Goal: Information Seeking & Learning: Learn about a topic

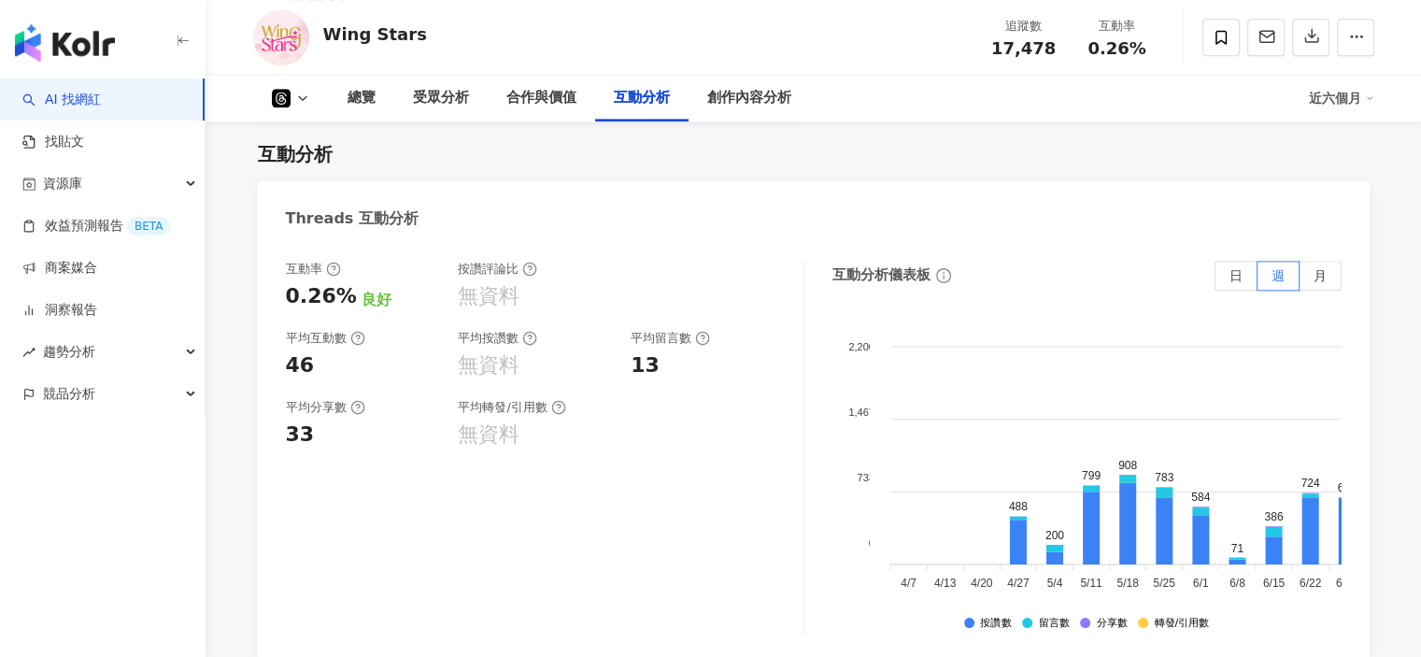
scroll to position [2274, 0]
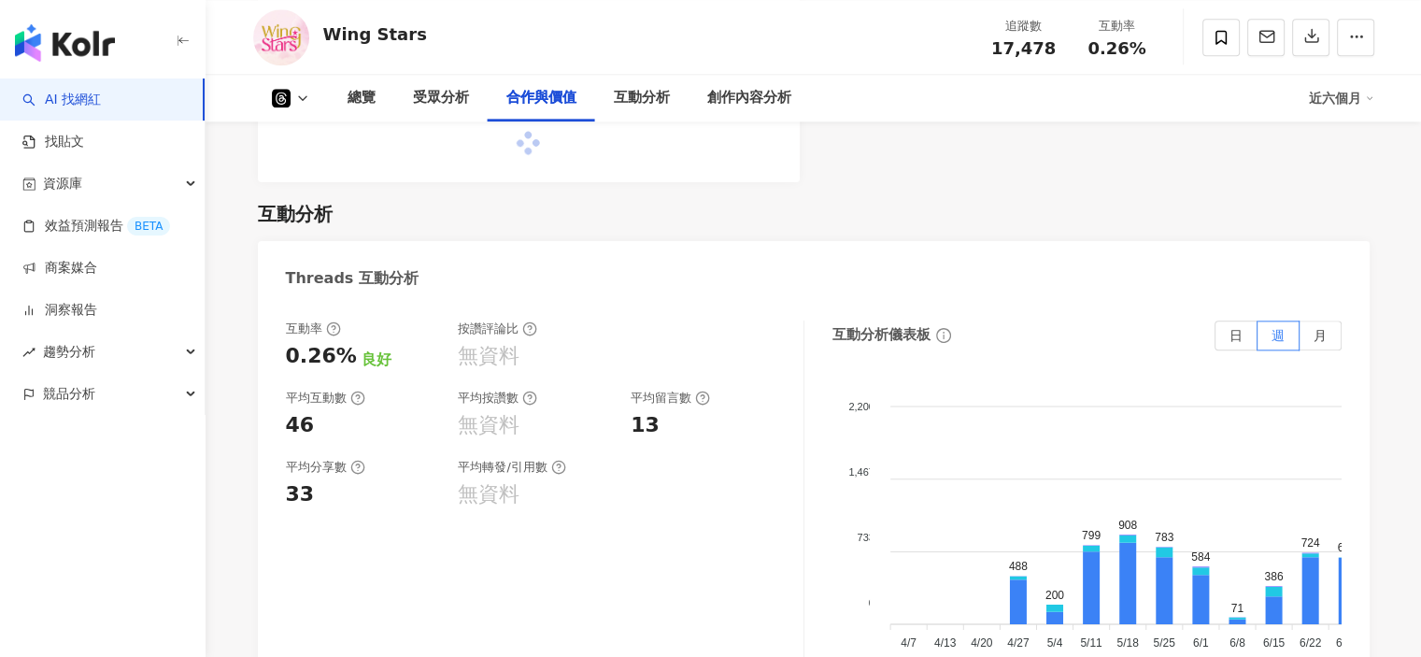
scroll to position [1153, 0]
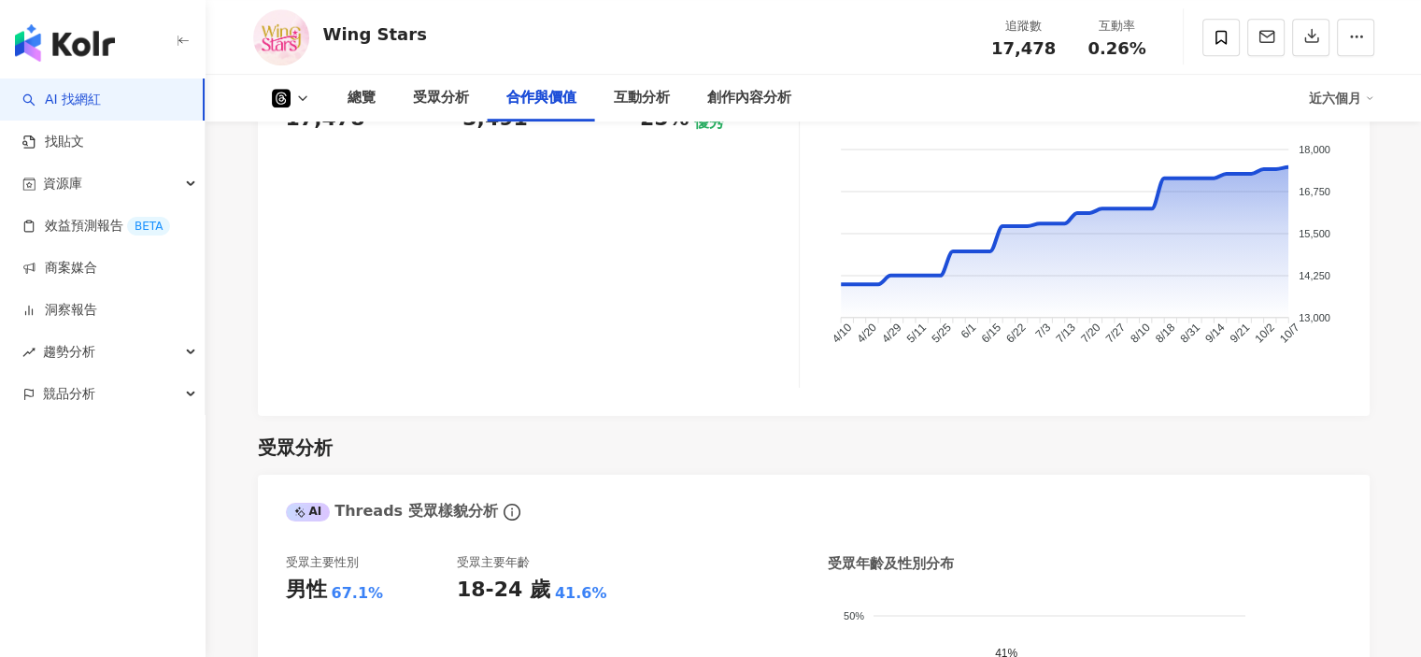
click at [306, 99] on icon at bounding box center [302, 98] width 15 height 15
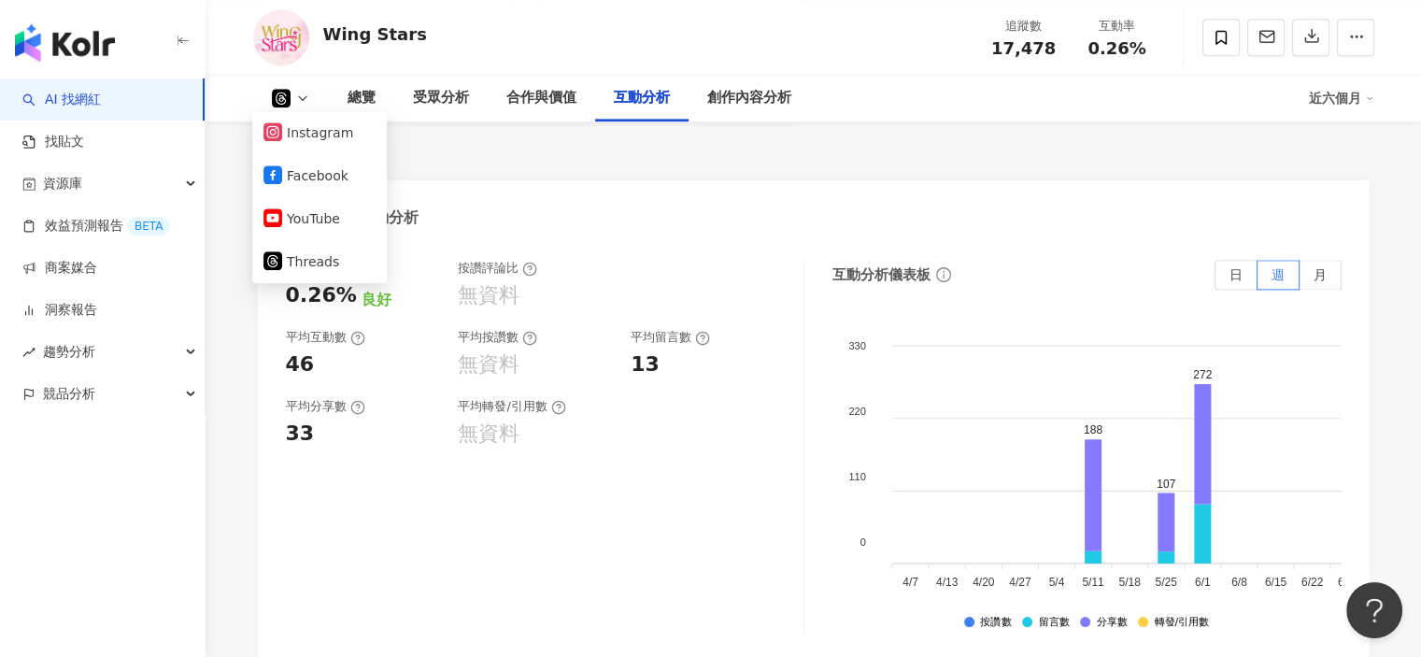
scroll to position [0, 0]
click at [313, 219] on button "YouTube" at bounding box center [319, 218] width 112 height 26
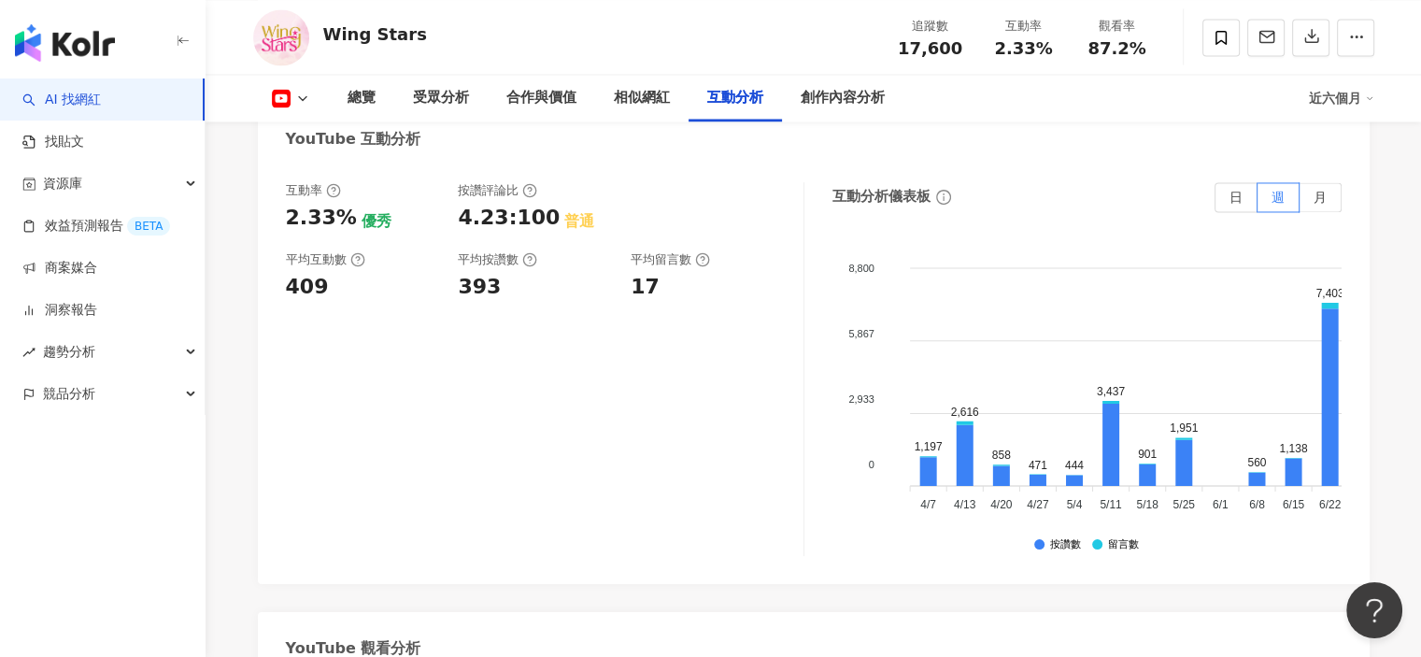
scroll to position [3176, 0]
